Goal: Transaction & Acquisition: Download file/media

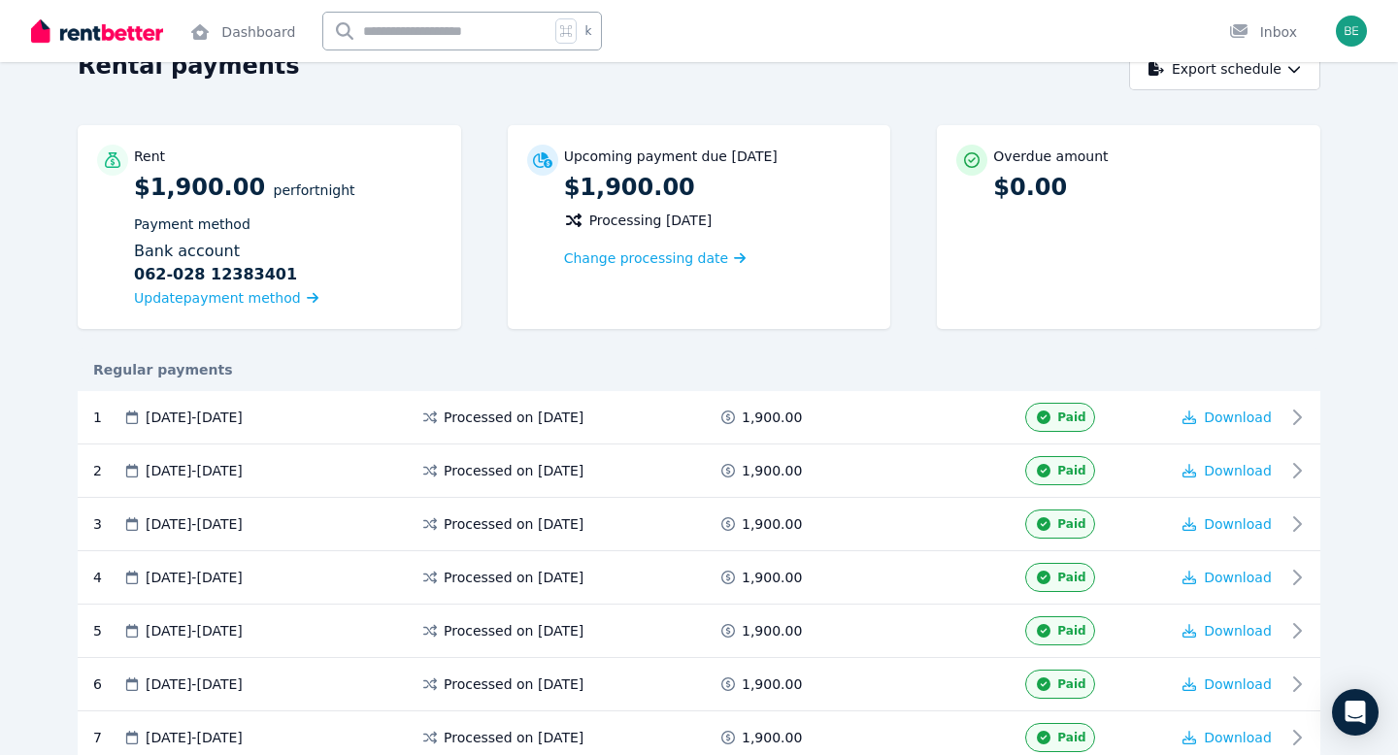
scroll to position [120, 0]
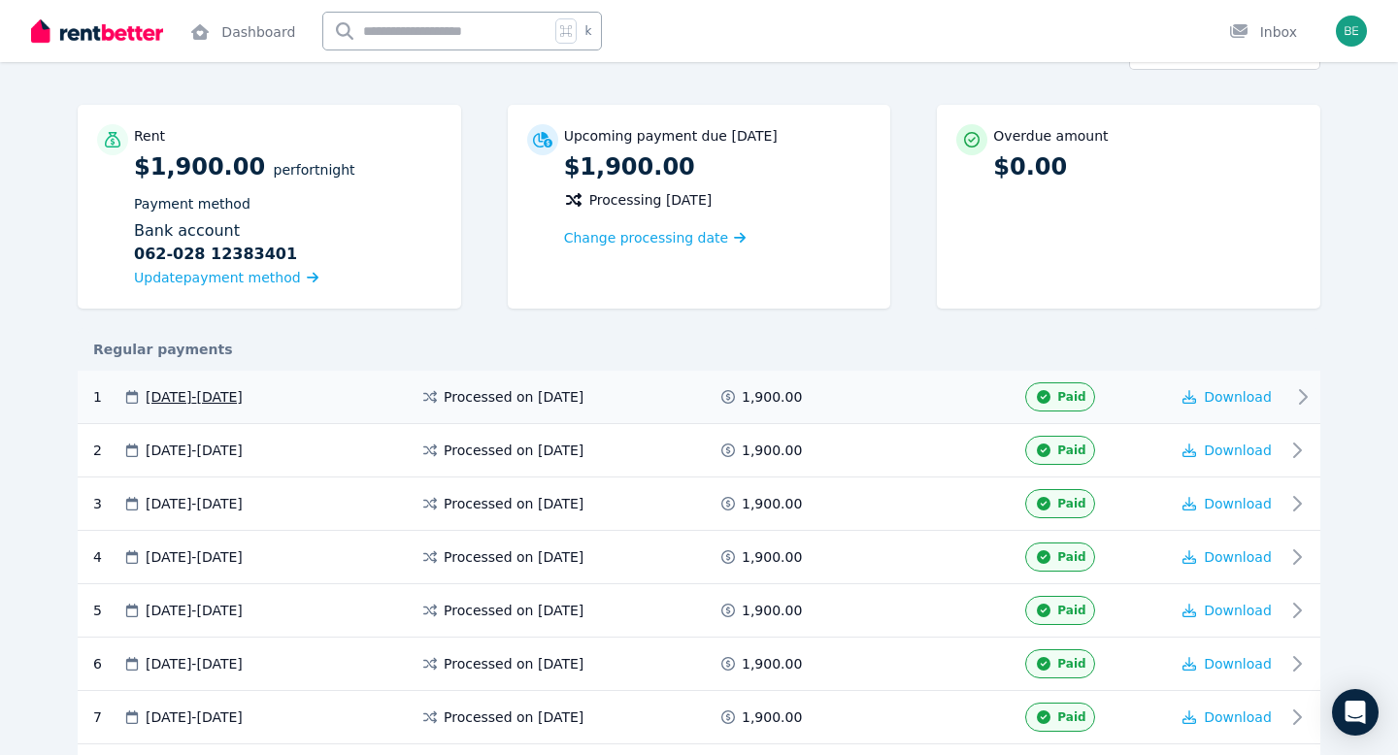
click at [517, 403] on span "Processed on [DATE]" at bounding box center [514, 396] width 140 height 19
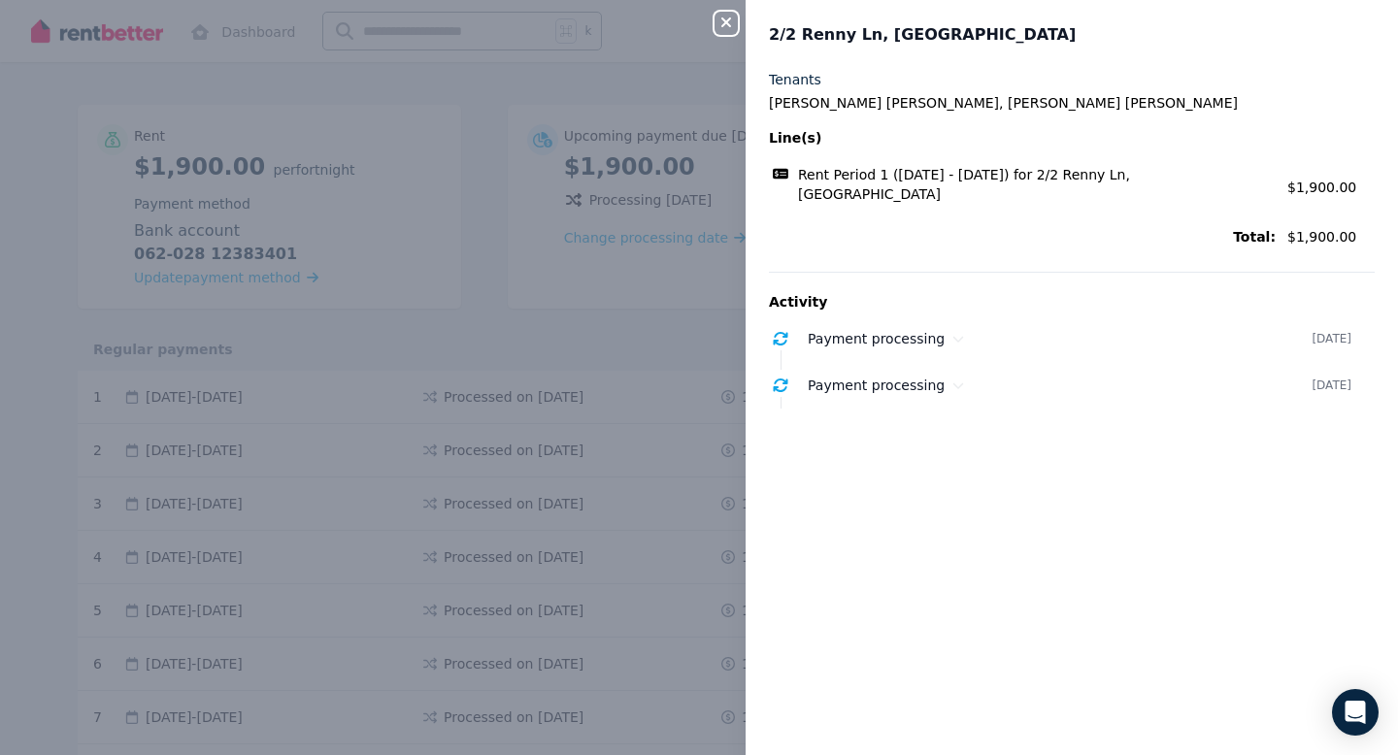
click at [634, 241] on div "Close panel 2/2 [PERSON_NAME], Paddington Tenants [PERSON_NAME] [PERSON_NAME], …" at bounding box center [699, 377] width 1398 height 755
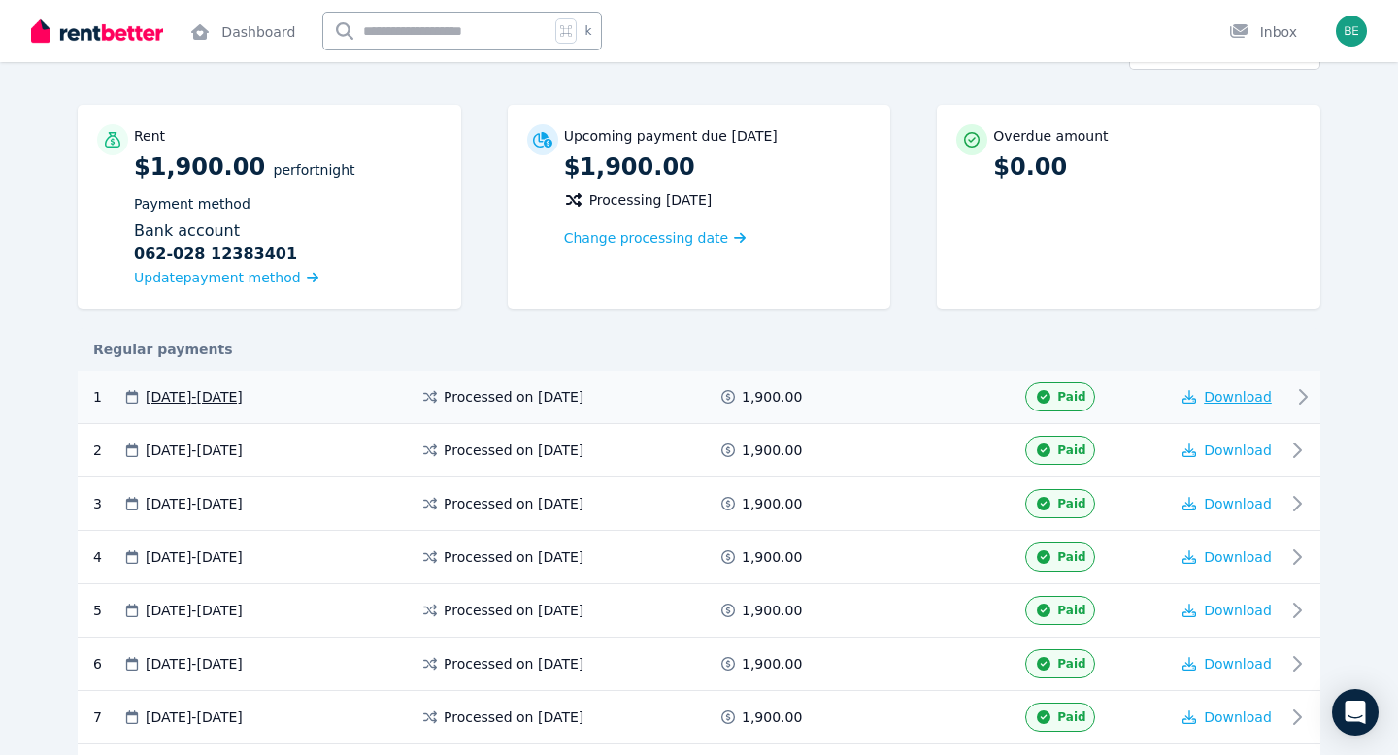
click at [1231, 405] on button "Download" at bounding box center [1227, 396] width 89 height 19
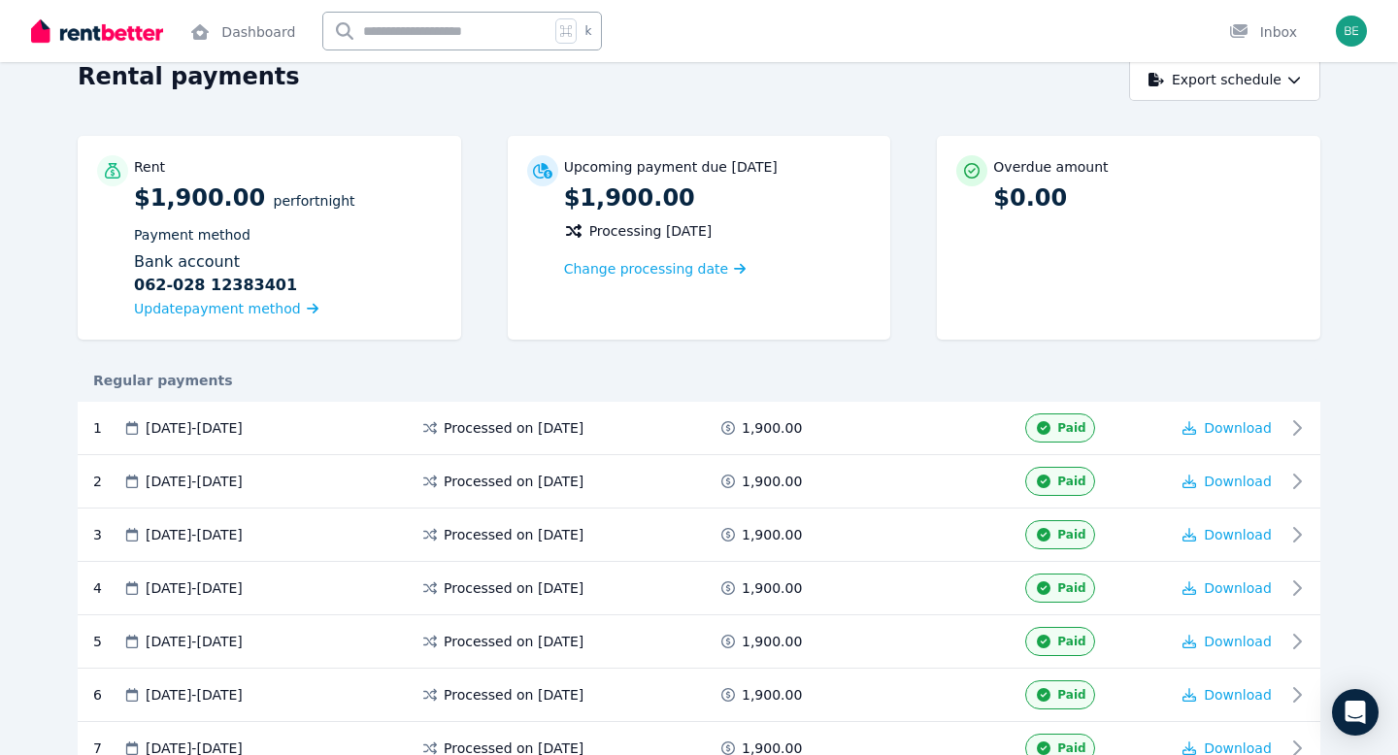
scroll to position [122, 0]
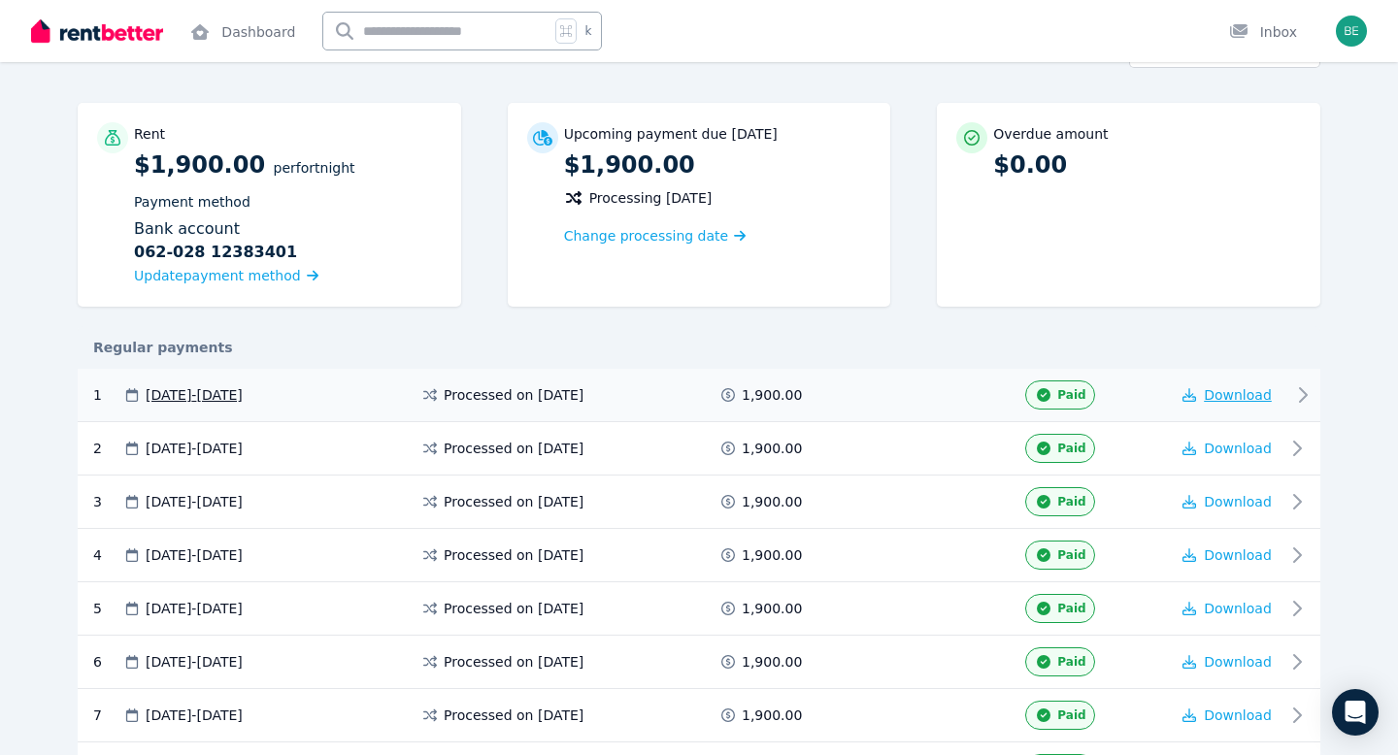
click at [1246, 403] on button "Download" at bounding box center [1227, 395] width 89 height 19
click at [1240, 453] on span "Download" at bounding box center [1238, 449] width 68 height 16
click at [1230, 505] on span "Download" at bounding box center [1238, 502] width 68 height 16
click at [1215, 557] on span "Download" at bounding box center [1238, 556] width 68 height 16
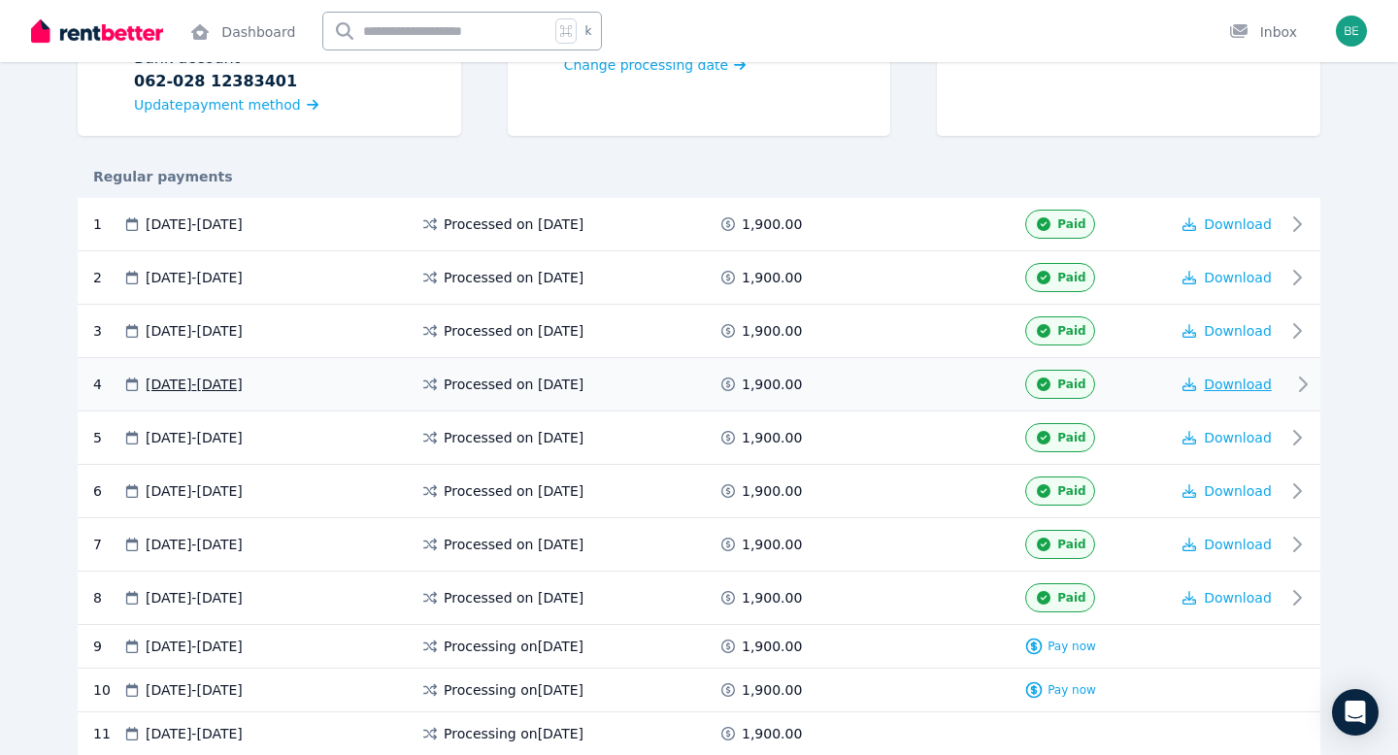
scroll to position [301, 0]
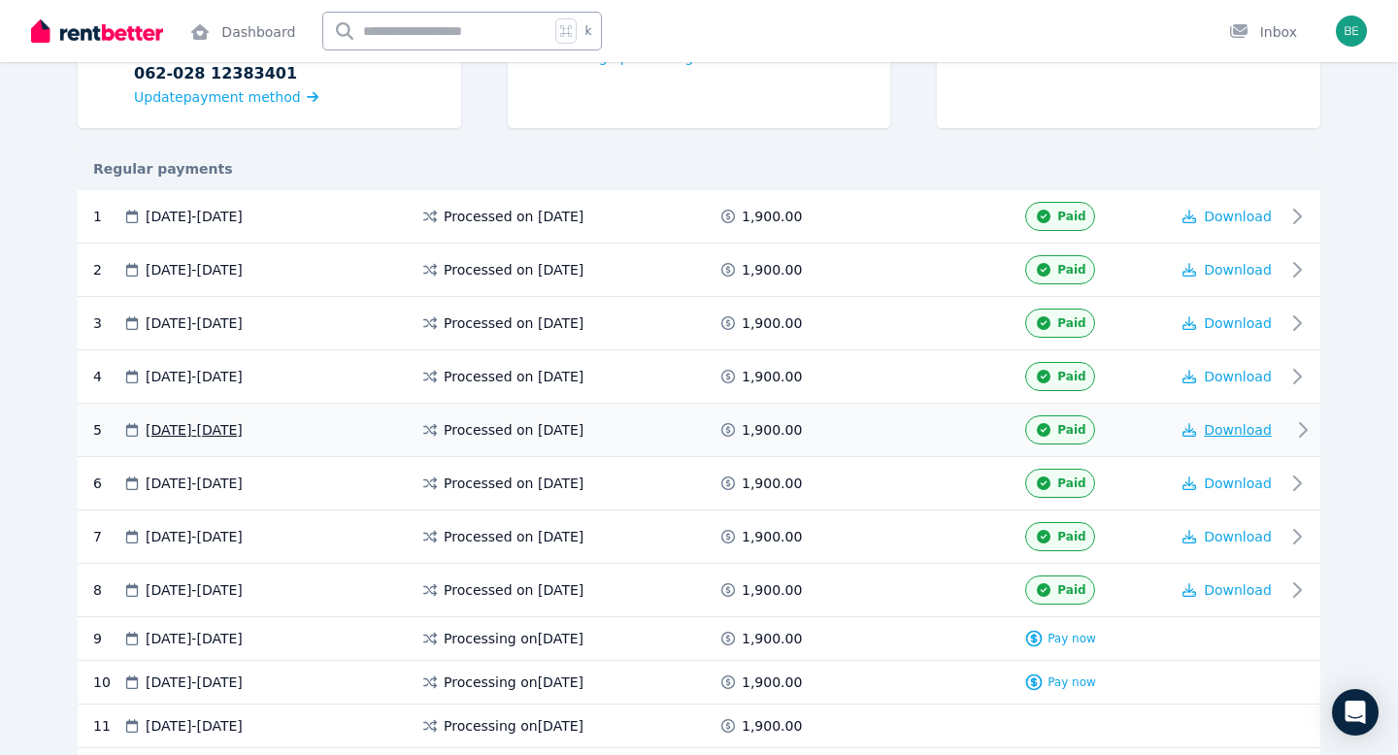
click at [1240, 434] on span "Download" at bounding box center [1238, 430] width 68 height 16
click at [1226, 485] on span "Download" at bounding box center [1238, 484] width 68 height 16
click at [1223, 537] on span "Download" at bounding box center [1238, 537] width 68 height 16
click at [1226, 589] on span "Download" at bounding box center [1238, 591] width 68 height 16
